Goal: Navigation & Orientation: Find specific page/section

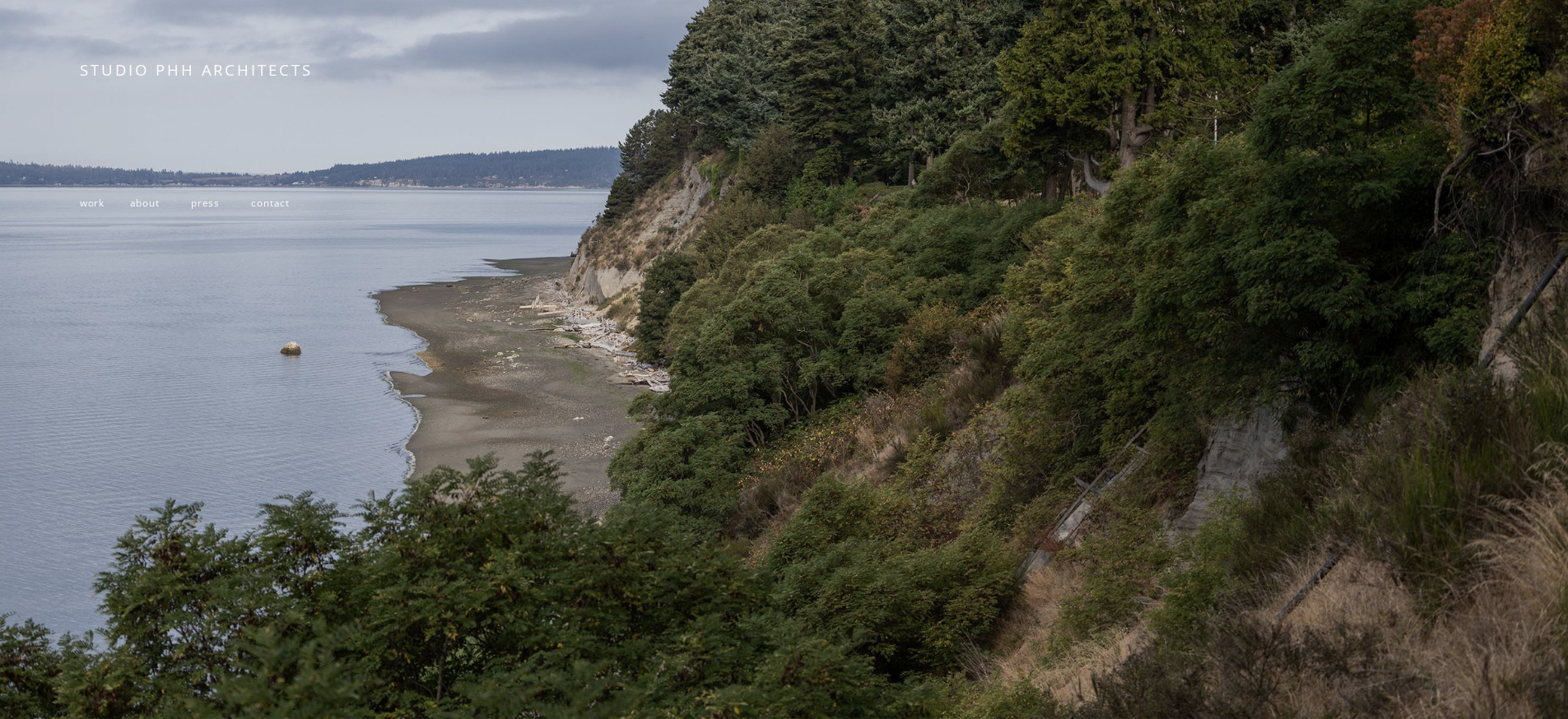
scroll to position [379, 0]
click at [85, 196] on span "work" at bounding box center [92, 202] width 24 height 13
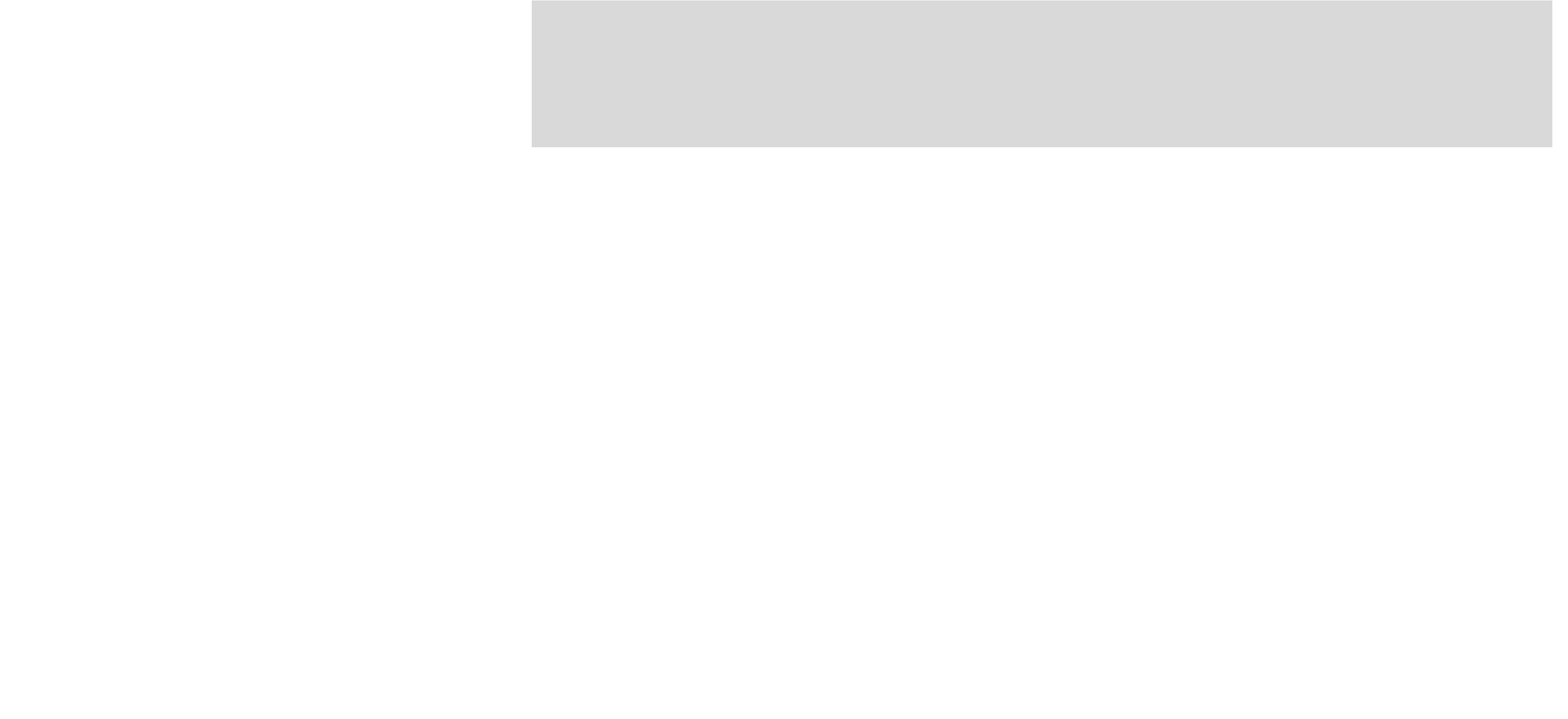
scroll to position [1913, 0]
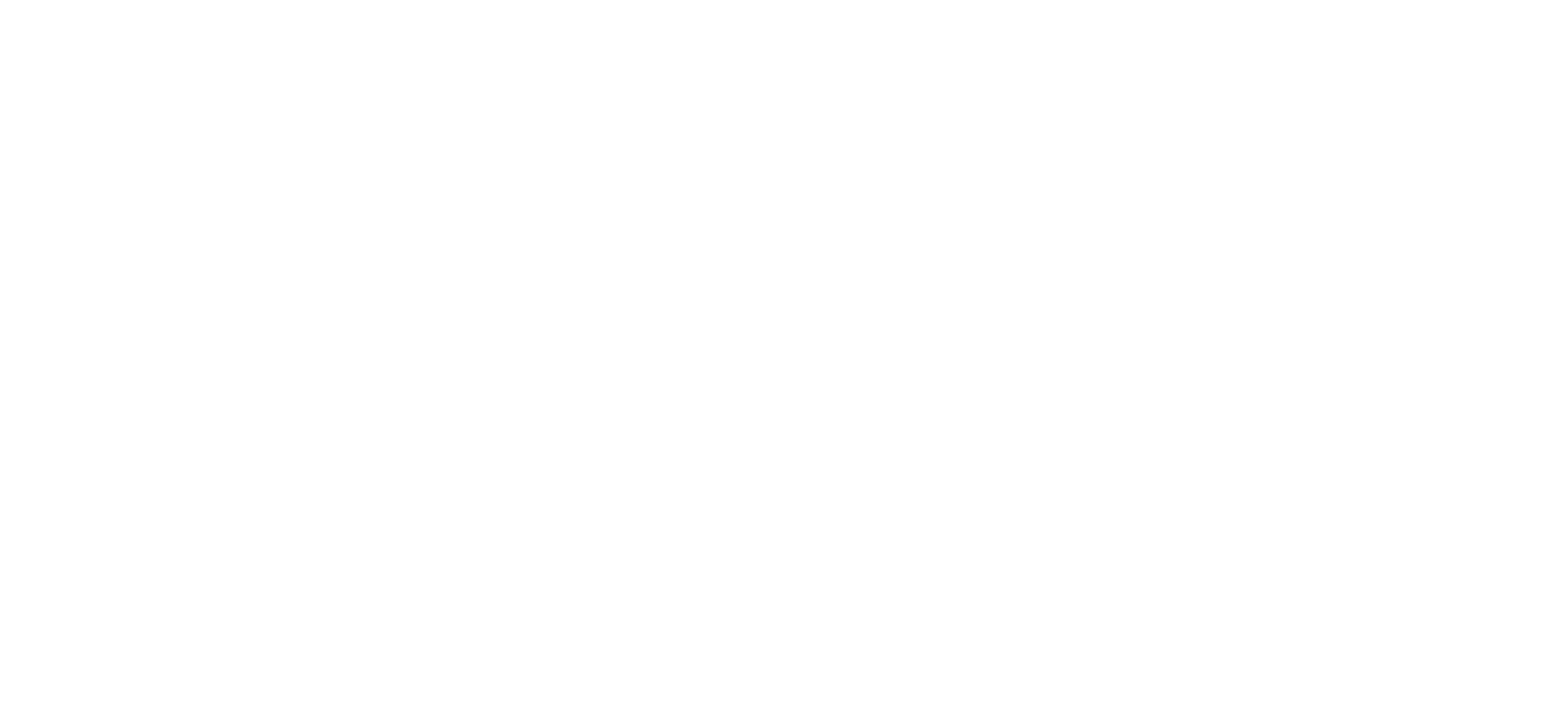
scroll to position [5333, 0]
